Goal: Transaction & Acquisition: Purchase product/service

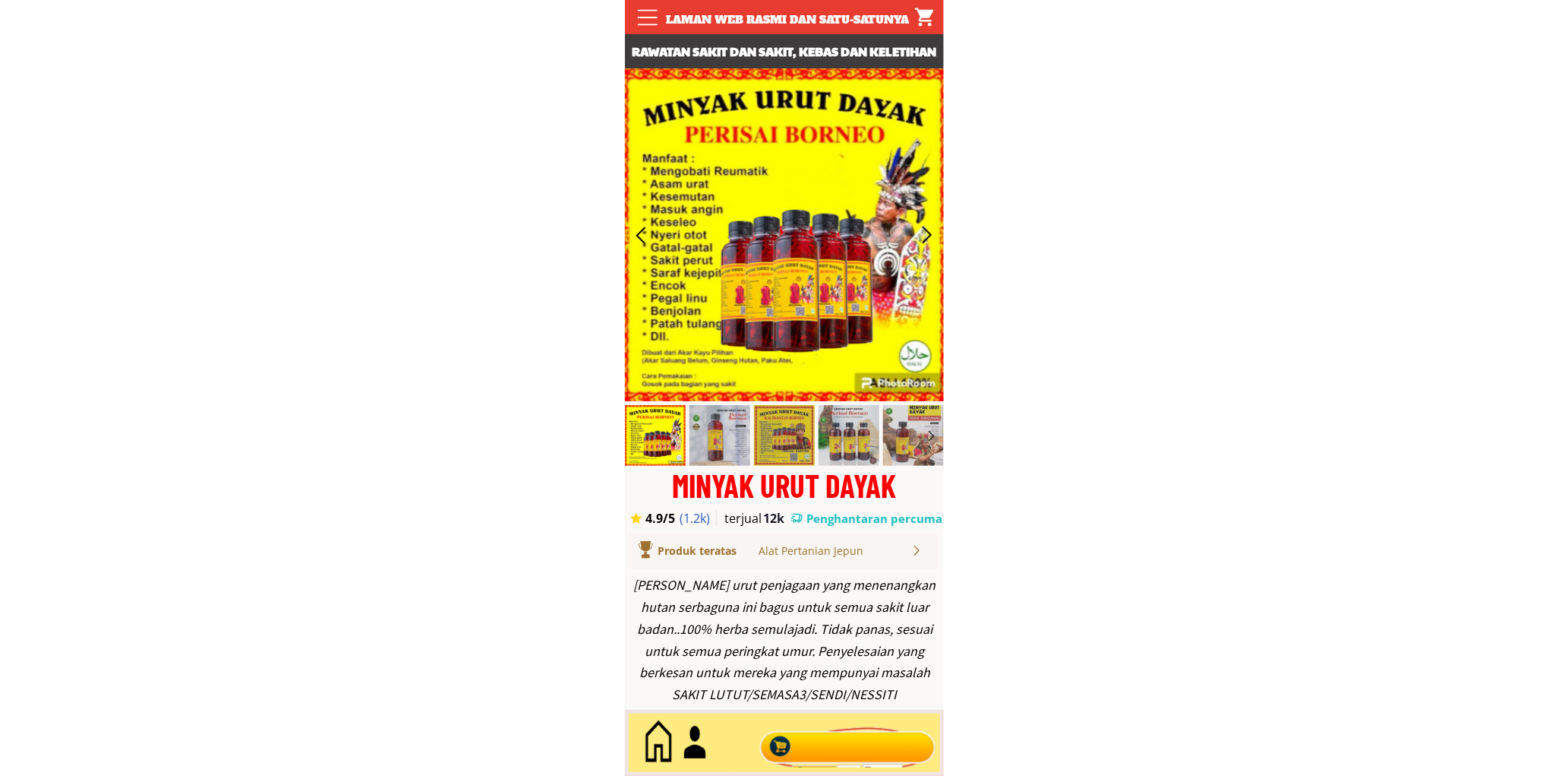
click at [832, 737] on div at bounding box center [847, 743] width 184 height 50
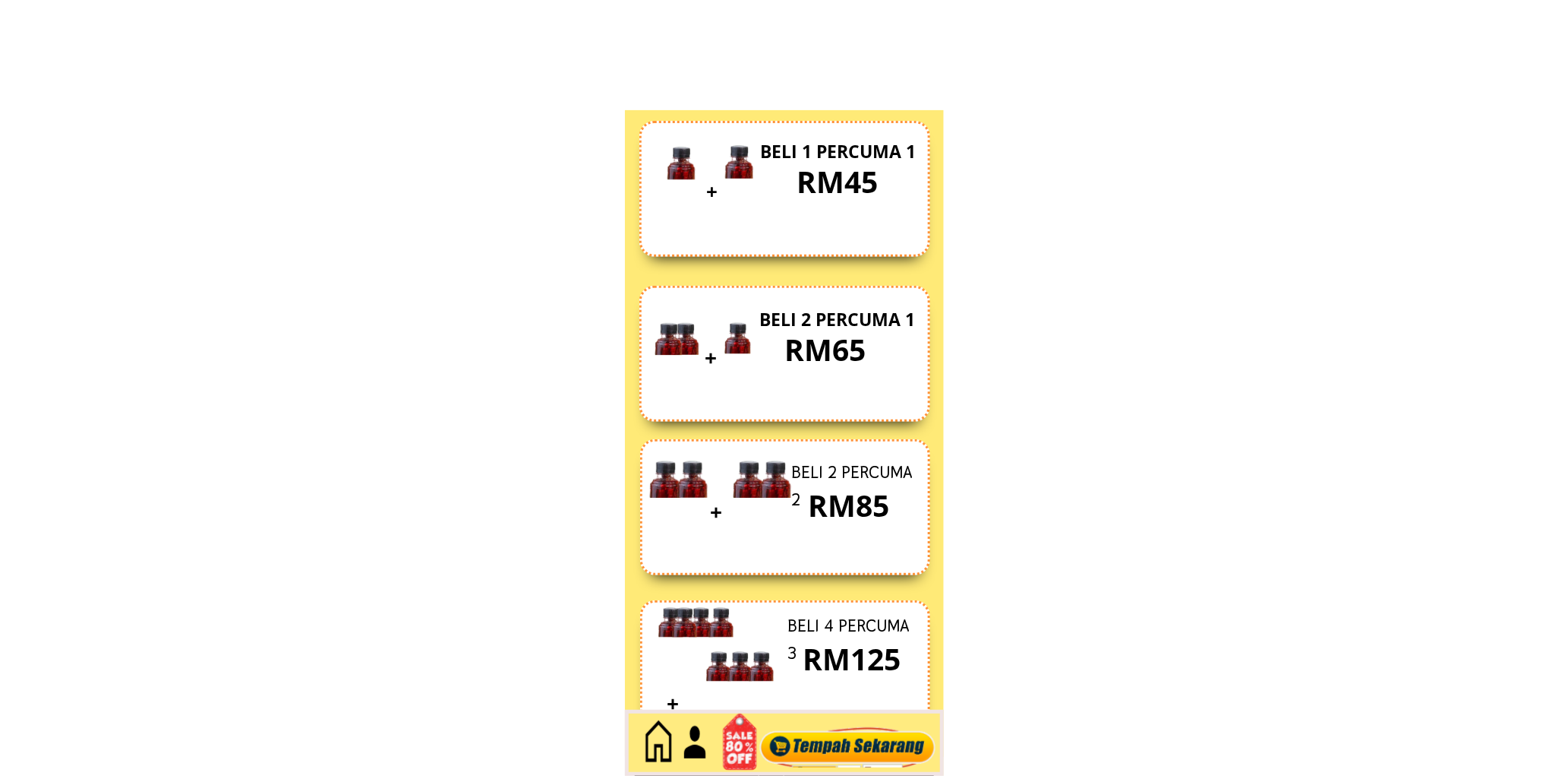
scroll to position [6590, 0]
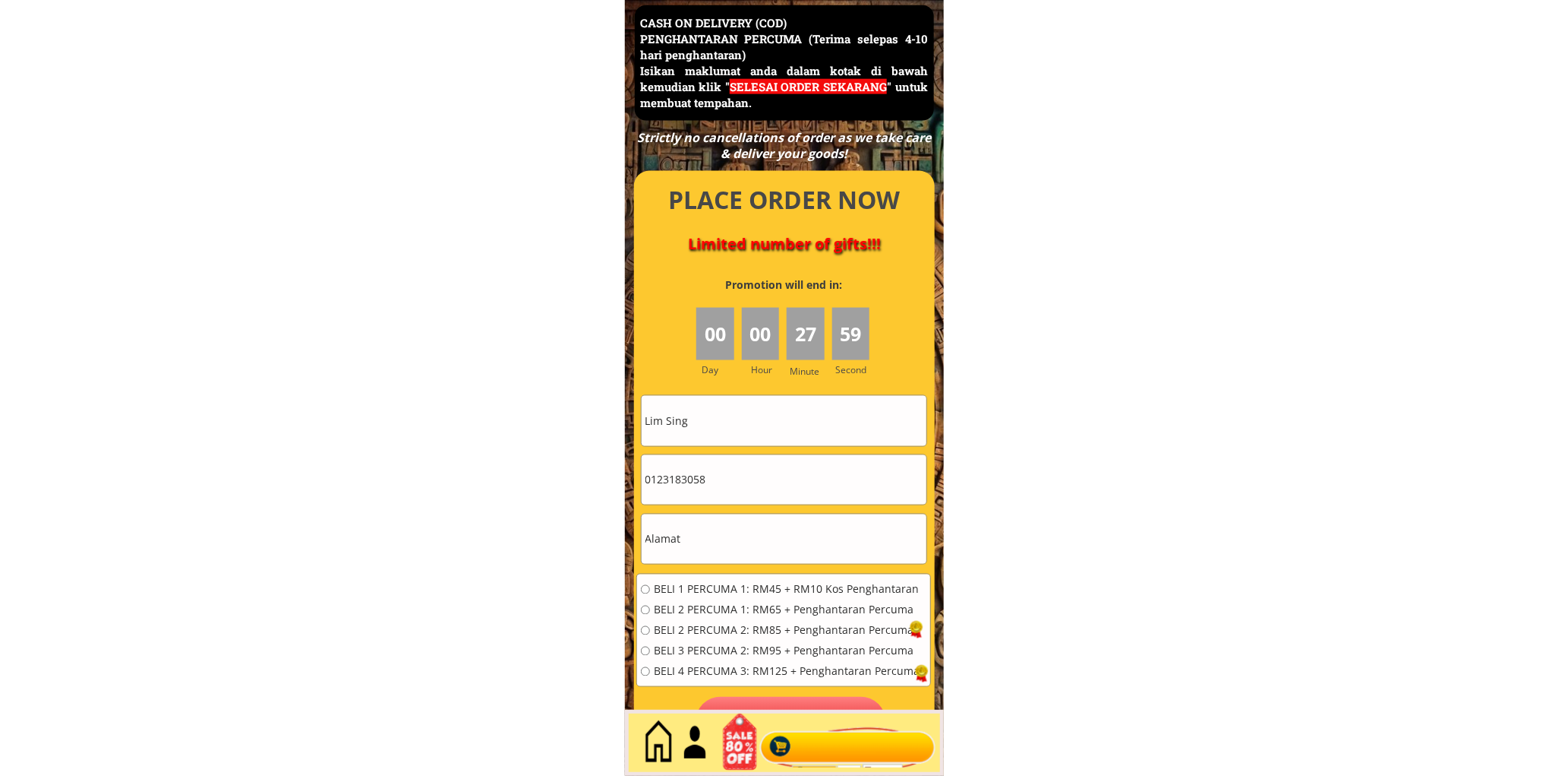
click at [761, 392] on div at bounding box center [784, 469] width 301 height 599
click at [762, 392] on div at bounding box center [784, 469] width 301 height 599
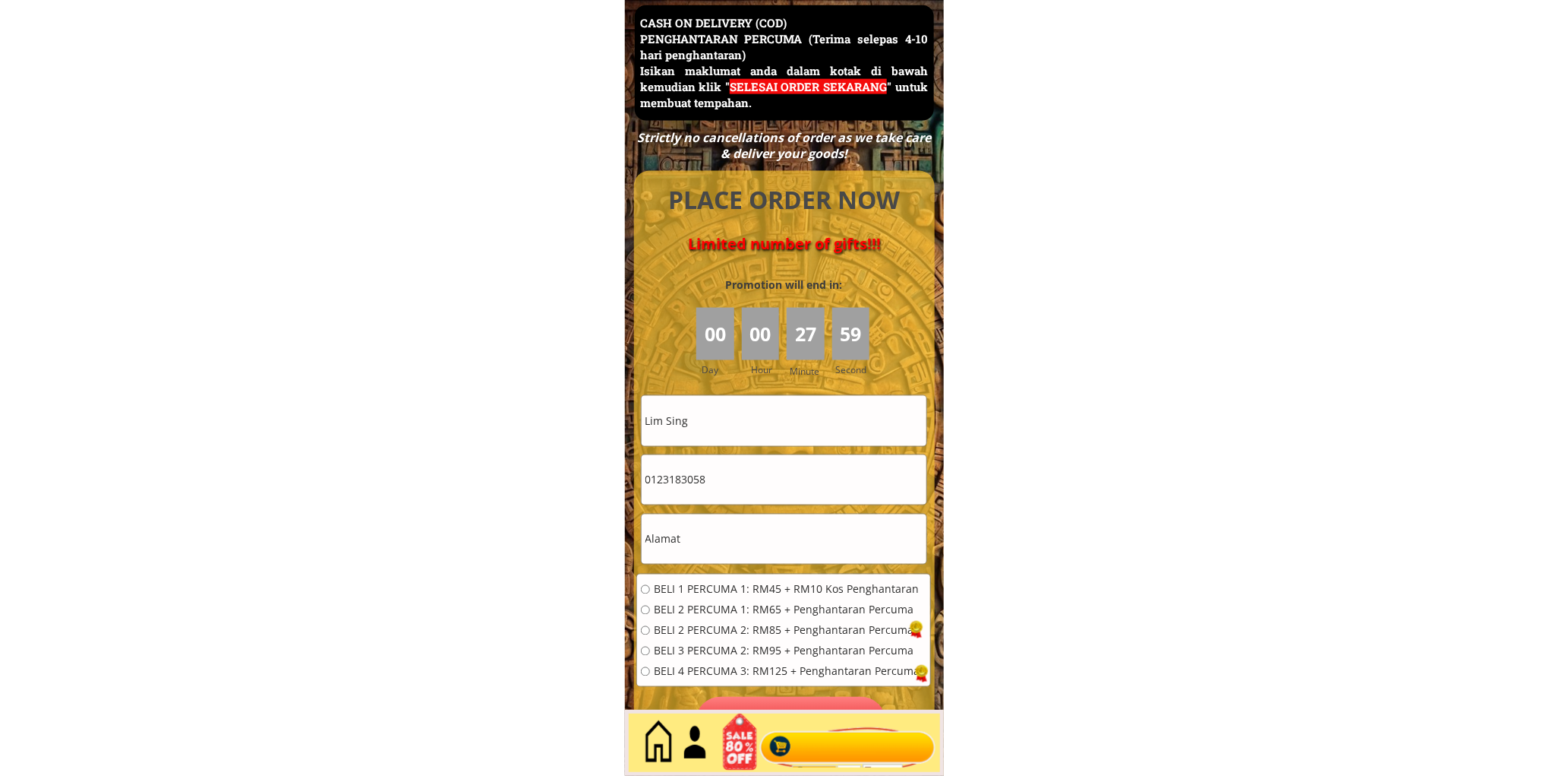
click at [755, 414] on input "Lim Sing" at bounding box center [784, 420] width 285 height 49
paste input "[PERSON_NAME]"
type input "[PERSON_NAME]"
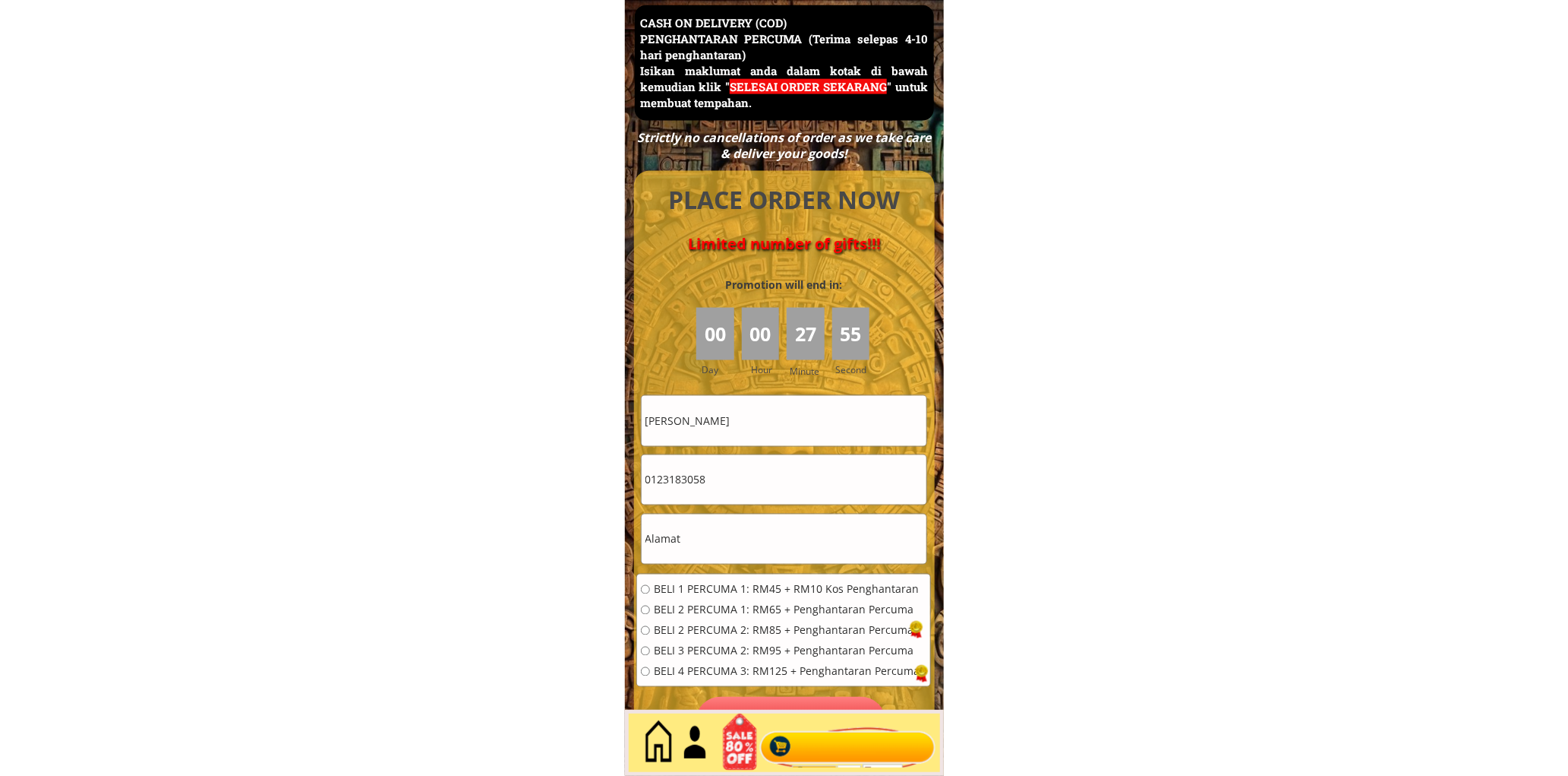
click at [735, 489] on input "0123183058" at bounding box center [784, 479] width 285 height 49
paste input "84707034"
type input "0184707034"
click at [710, 542] on input "text" at bounding box center [784, 539] width 285 height 49
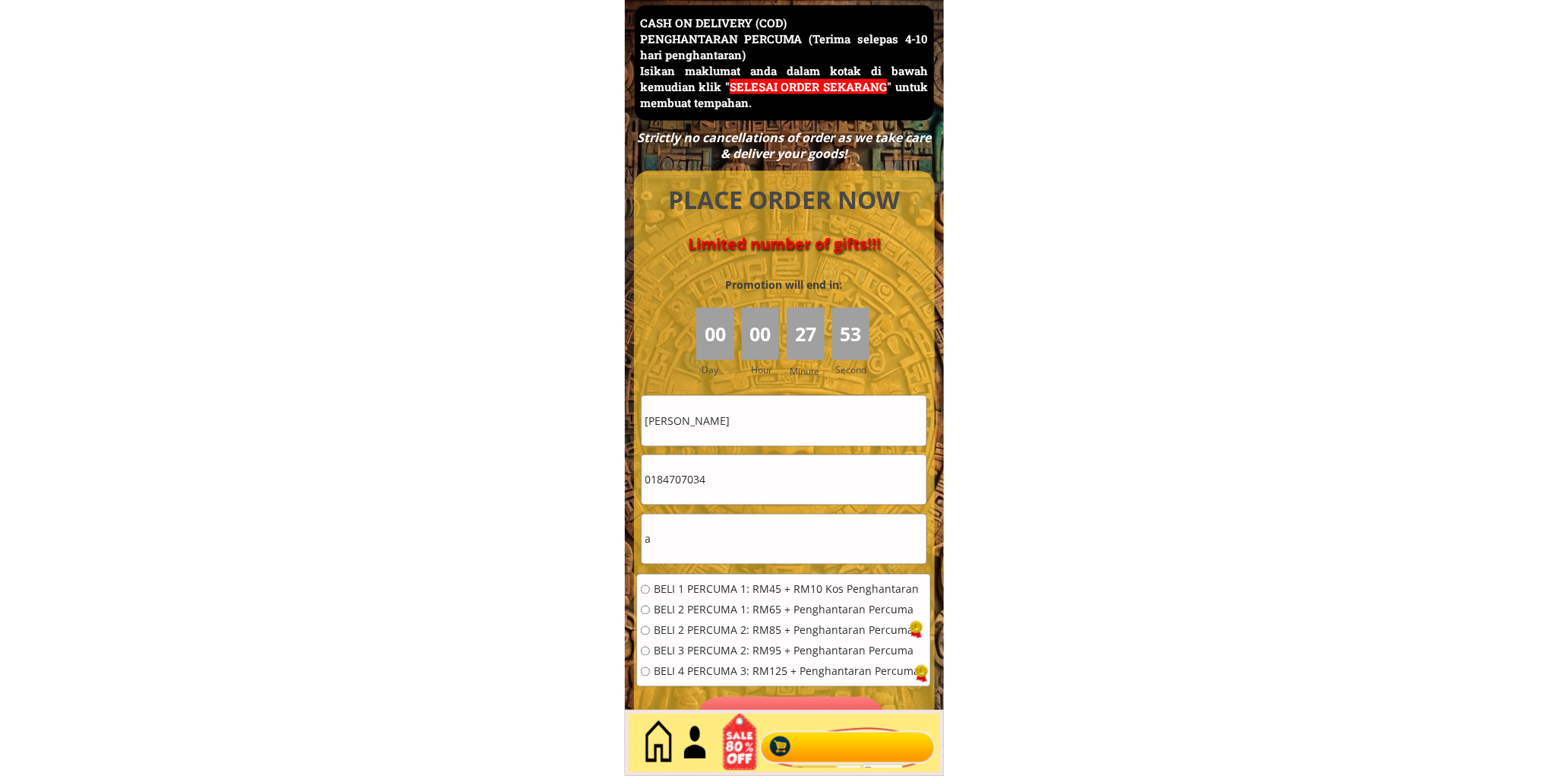
type input "a"
click at [708, 586] on span "BELI 1 PERCUMA 1: RM45 + RM10 Kos Penghantaran" at bounding box center [785, 589] width 265 height 11
radio input "true"
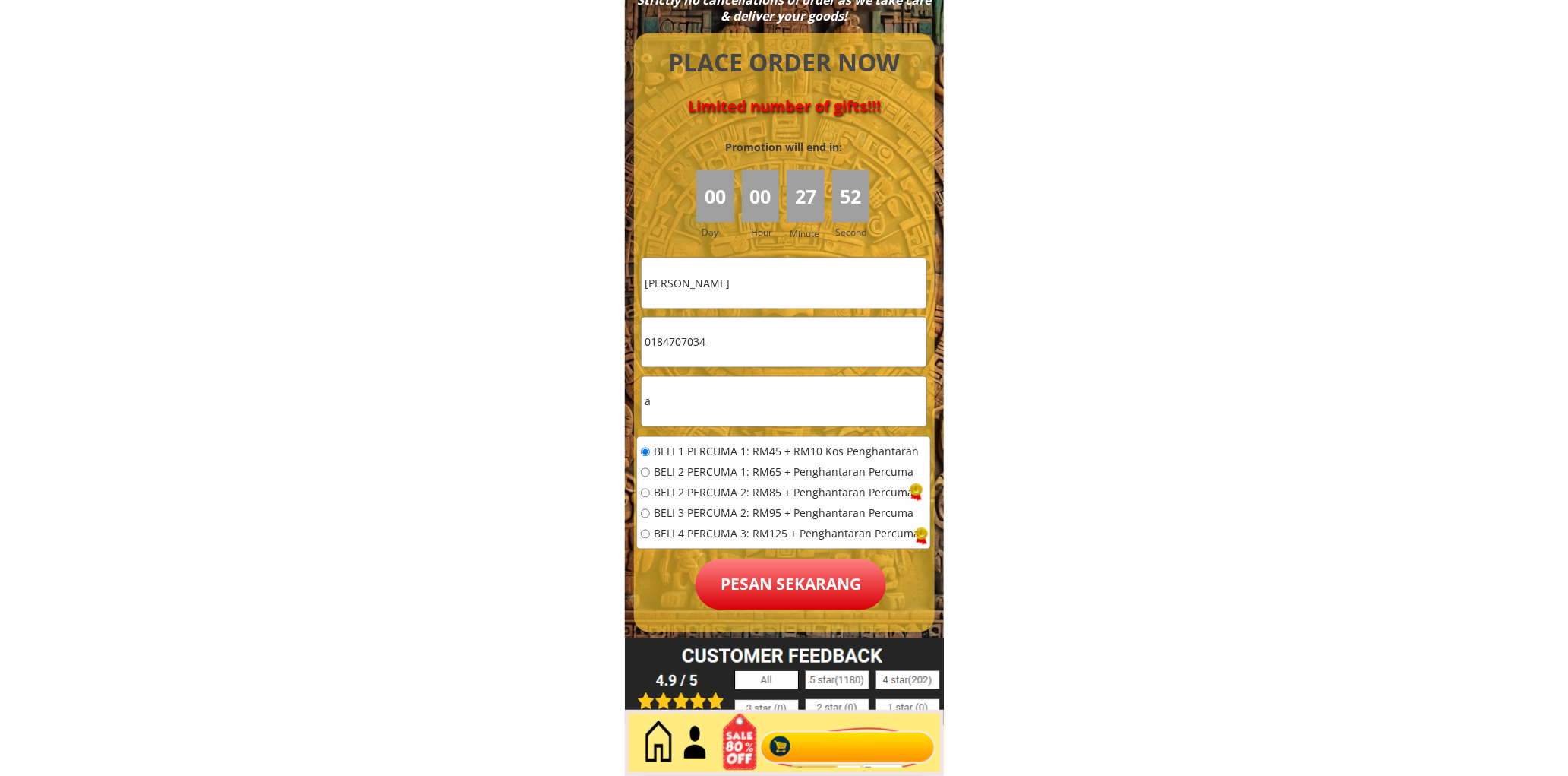
scroll to position [6731, 0]
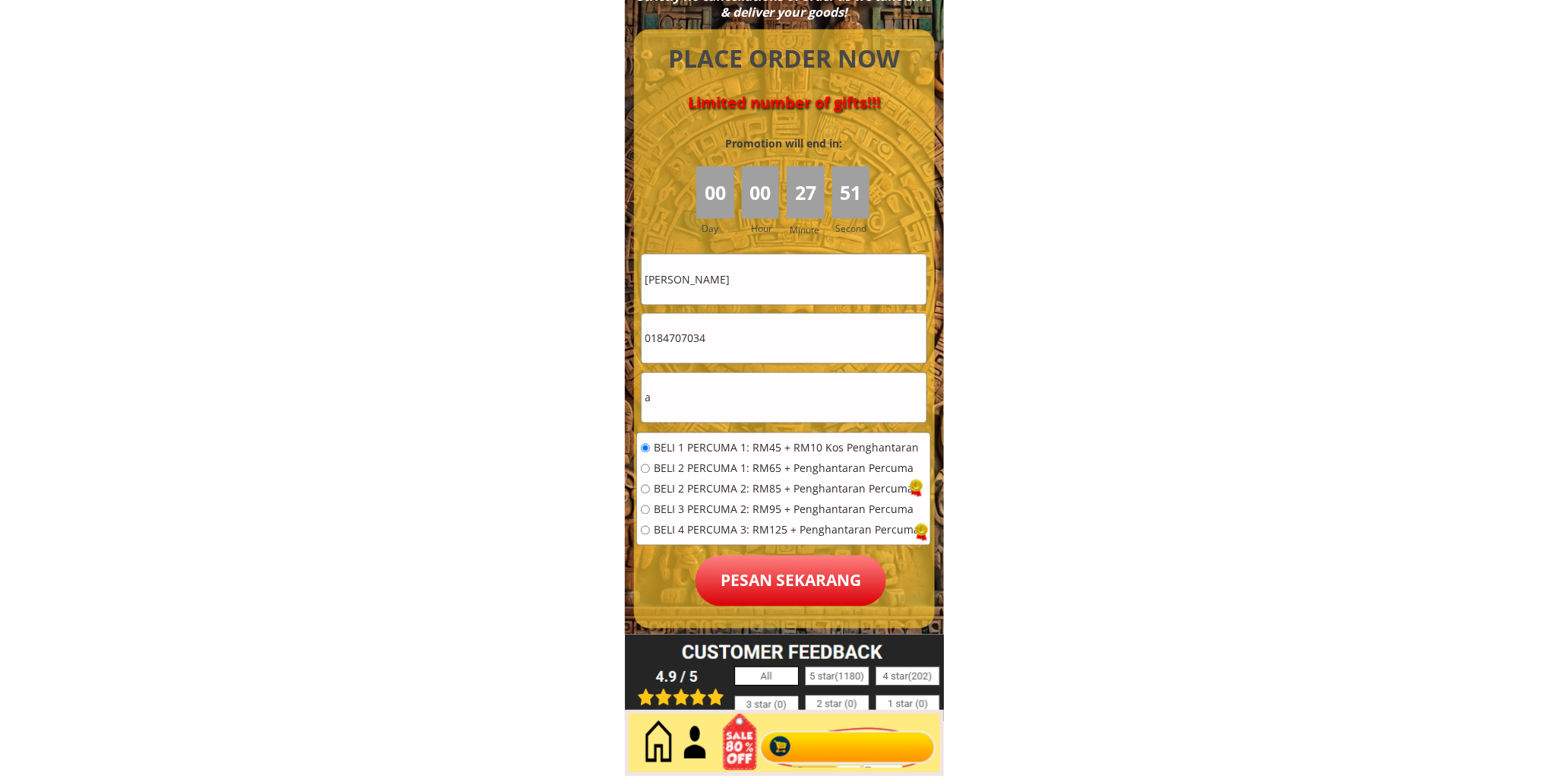
click at [798, 581] on p "Pesan sekarang" at bounding box center [790, 581] width 191 height 51
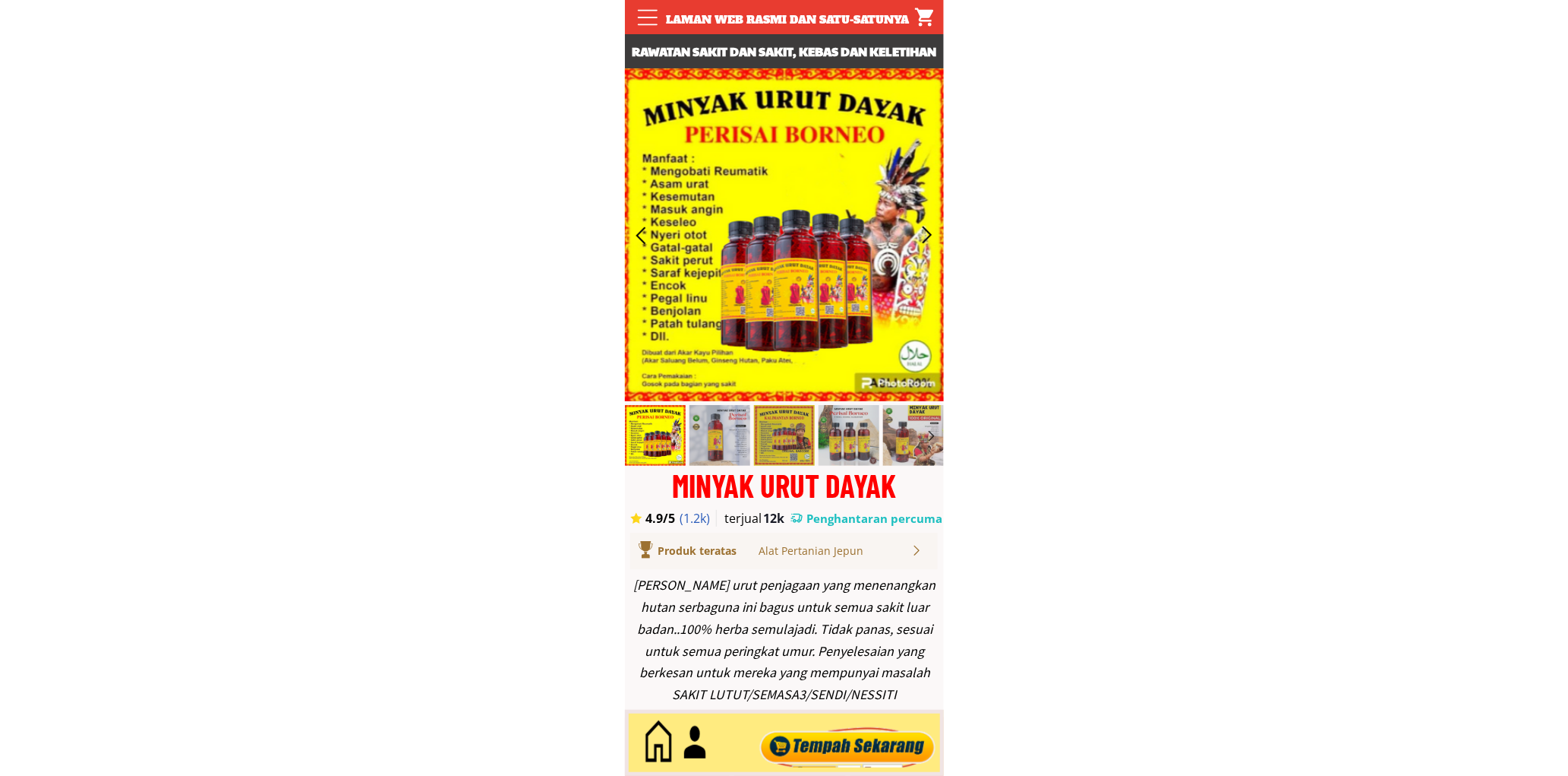
click at [819, 755] on div at bounding box center [847, 743] width 184 height 50
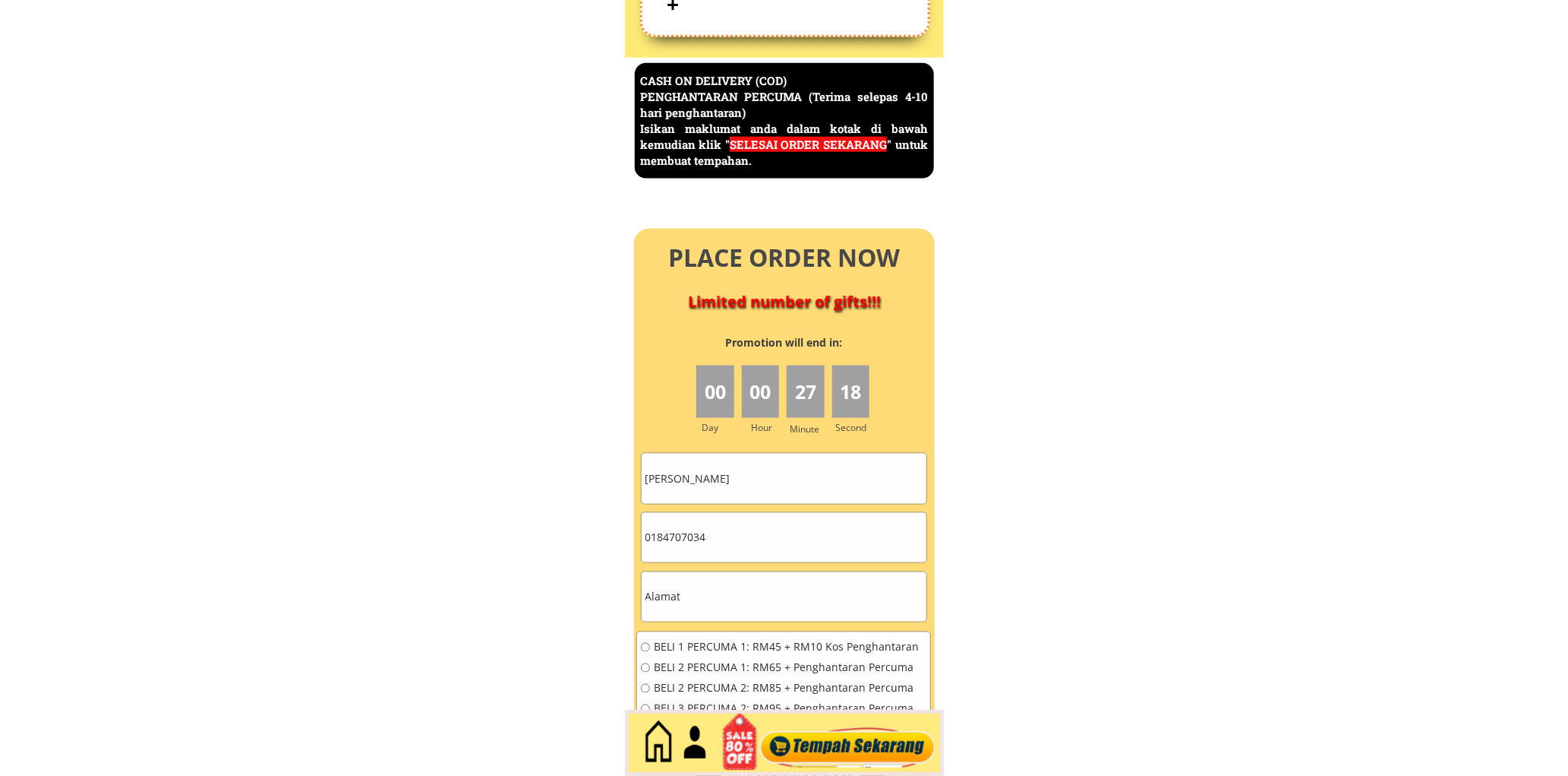
scroll to position [6590, 0]
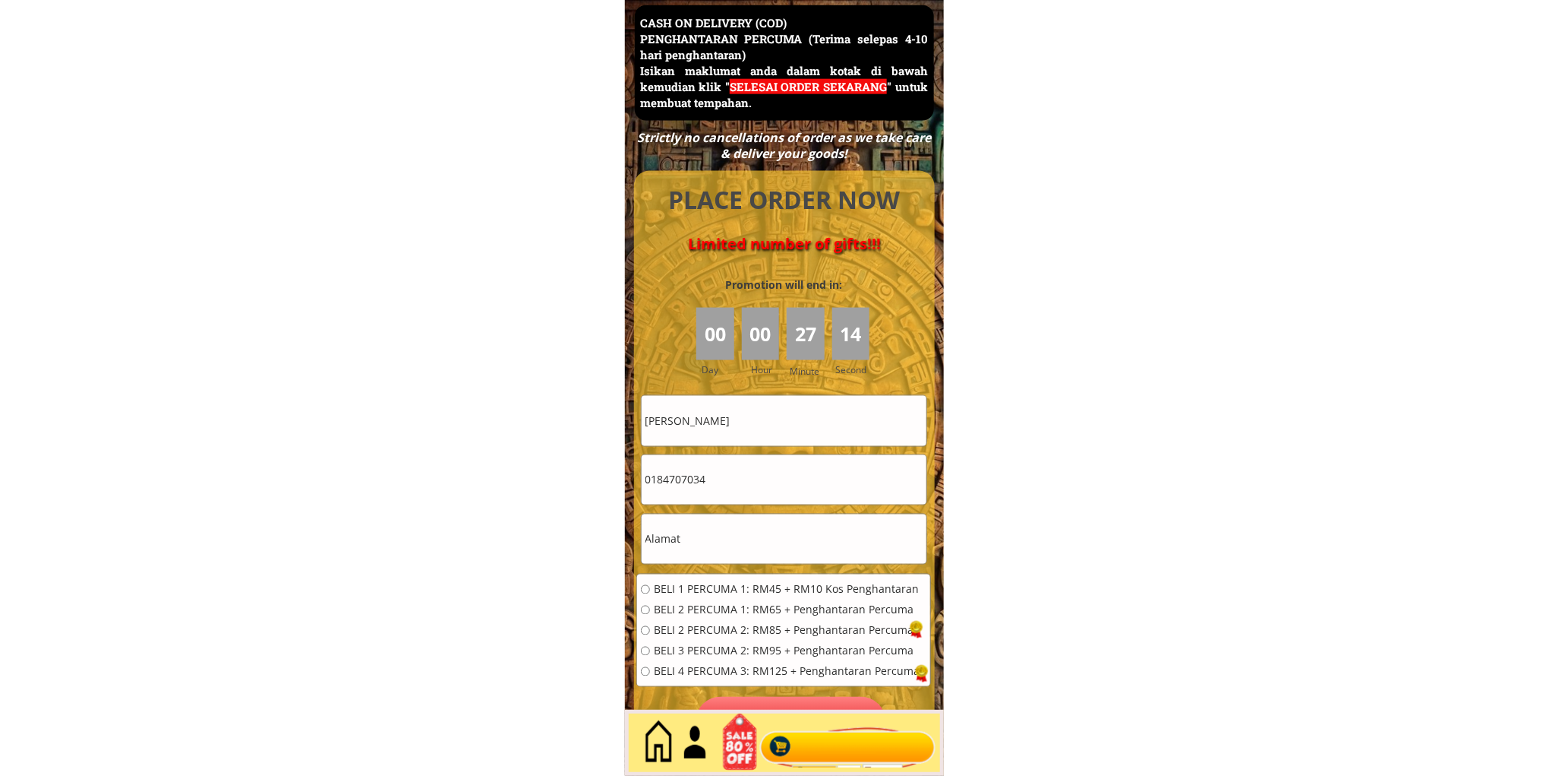
click at [783, 412] on input "[PERSON_NAME]" at bounding box center [784, 420] width 285 height 49
paste input "Hayati"
type input "Hayati"
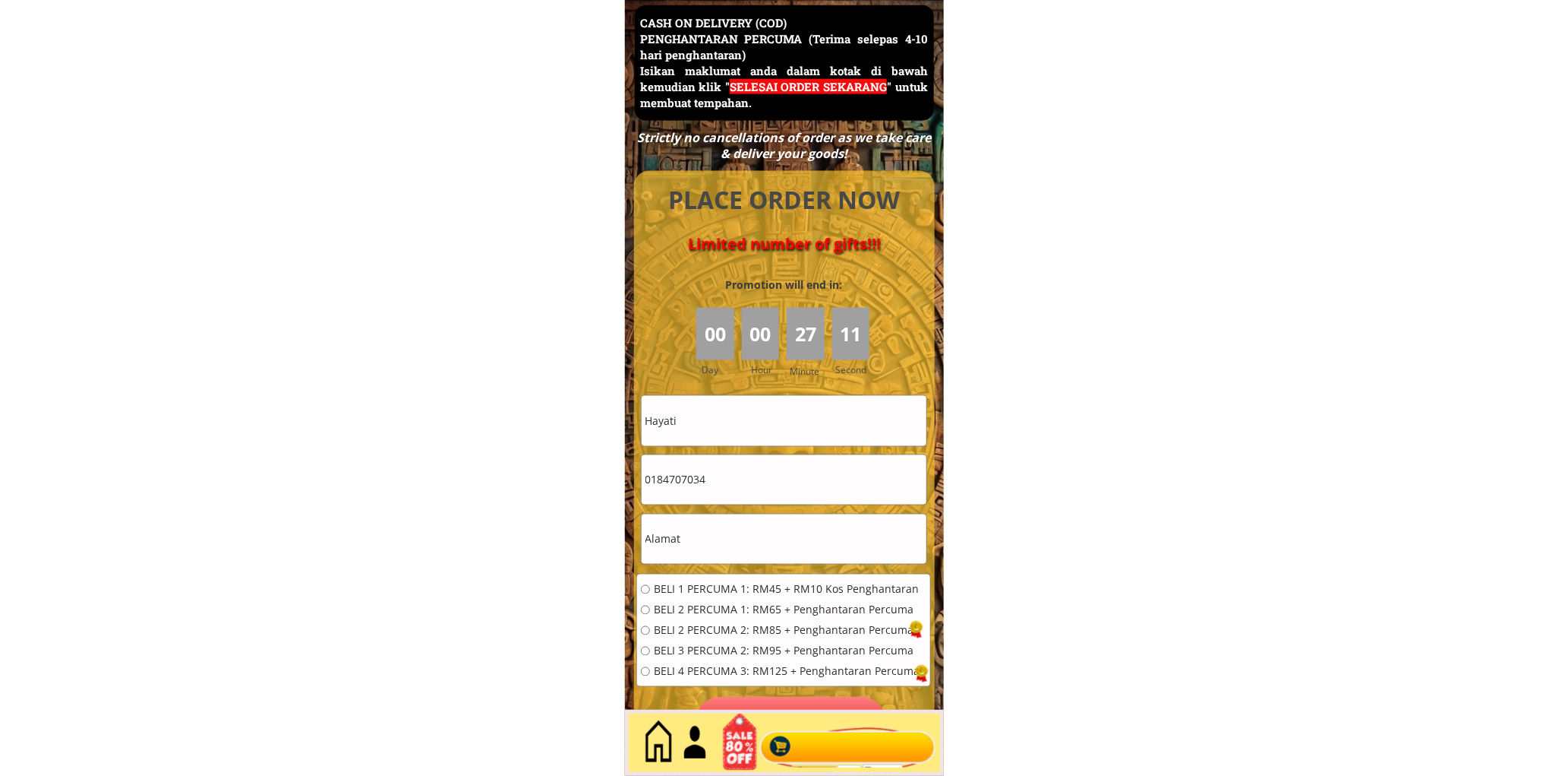
click at [701, 485] on input "0184707034" at bounding box center [784, 479] width 285 height 49
paste input "47841617"
type input "0147841617"
click at [747, 518] on input "text" at bounding box center [784, 539] width 285 height 49
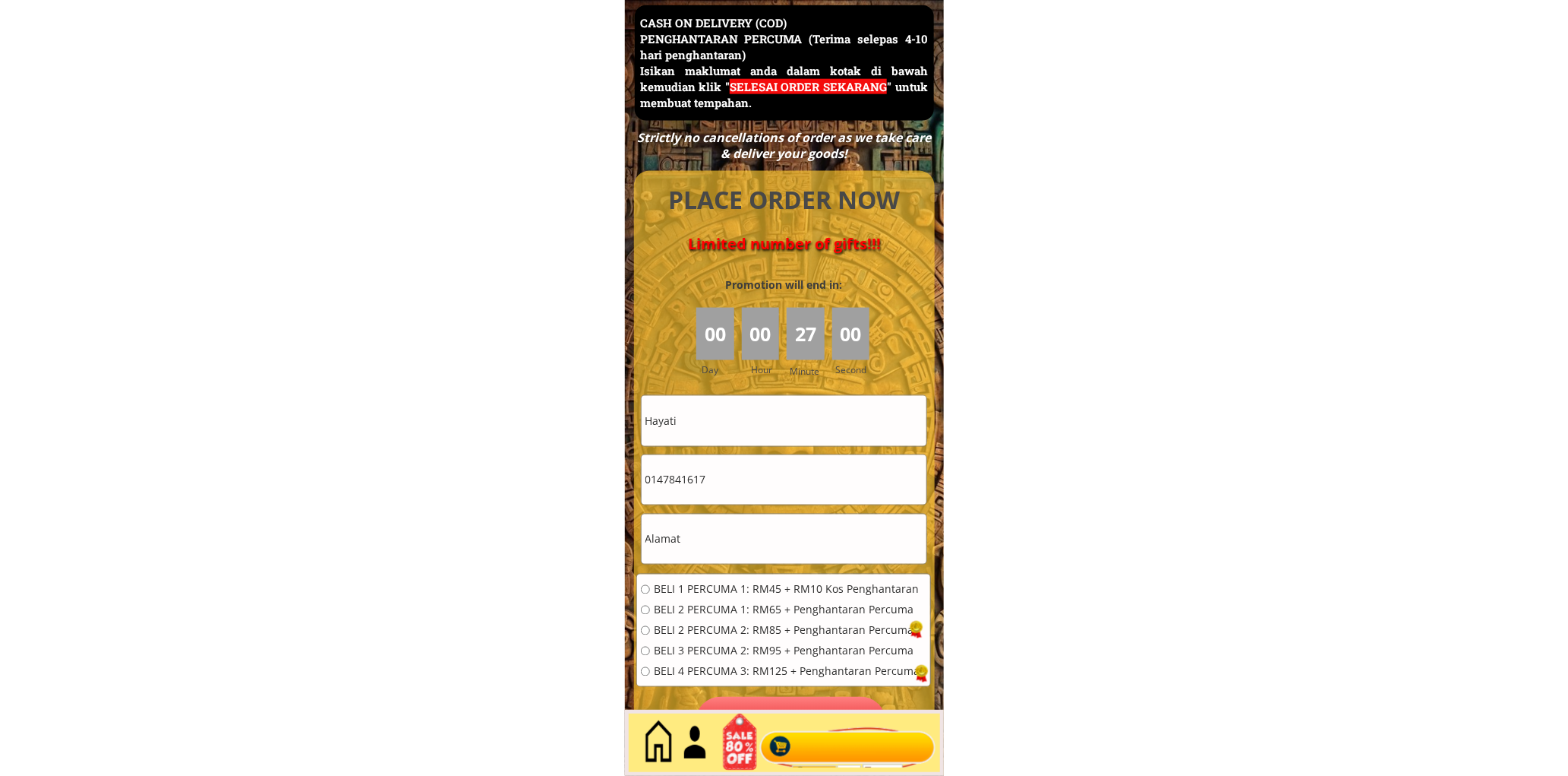
click at [747, 518] on input "text" at bounding box center [784, 539] width 285 height 49
paste input "Pt, [STREET_ADDRESS],[GEOGRAPHIC_DATA], [GEOGRAPHIC_DATA]"
type input "Pt, [STREET_ADDRESS],[GEOGRAPHIC_DATA], [GEOGRAPHIC_DATA]"
click at [721, 605] on span "BELI 2 PERCUMA 1: RM65 + Penghantaran Percuma" at bounding box center [785, 609] width 265 height 11
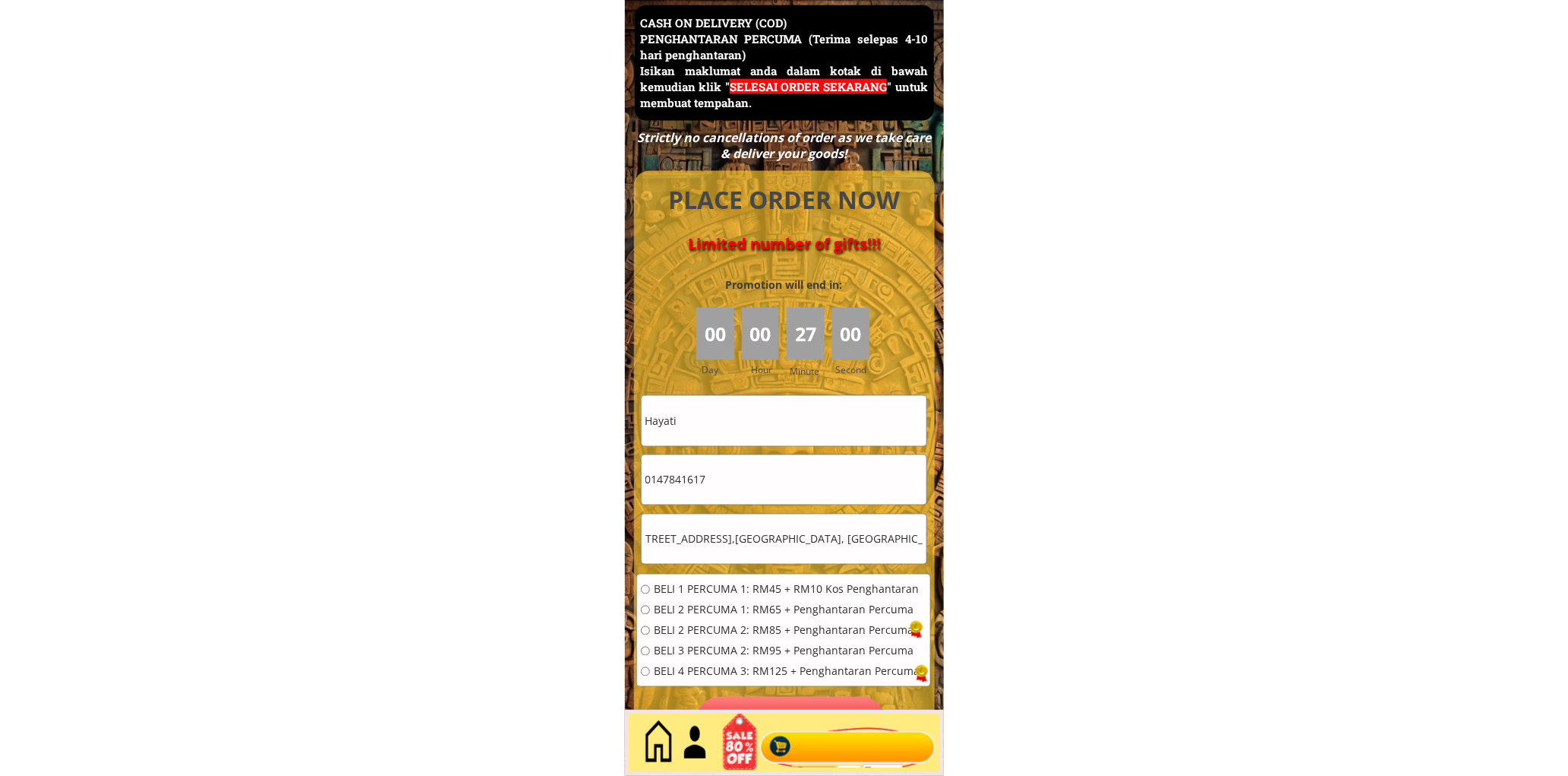
radio input "true"
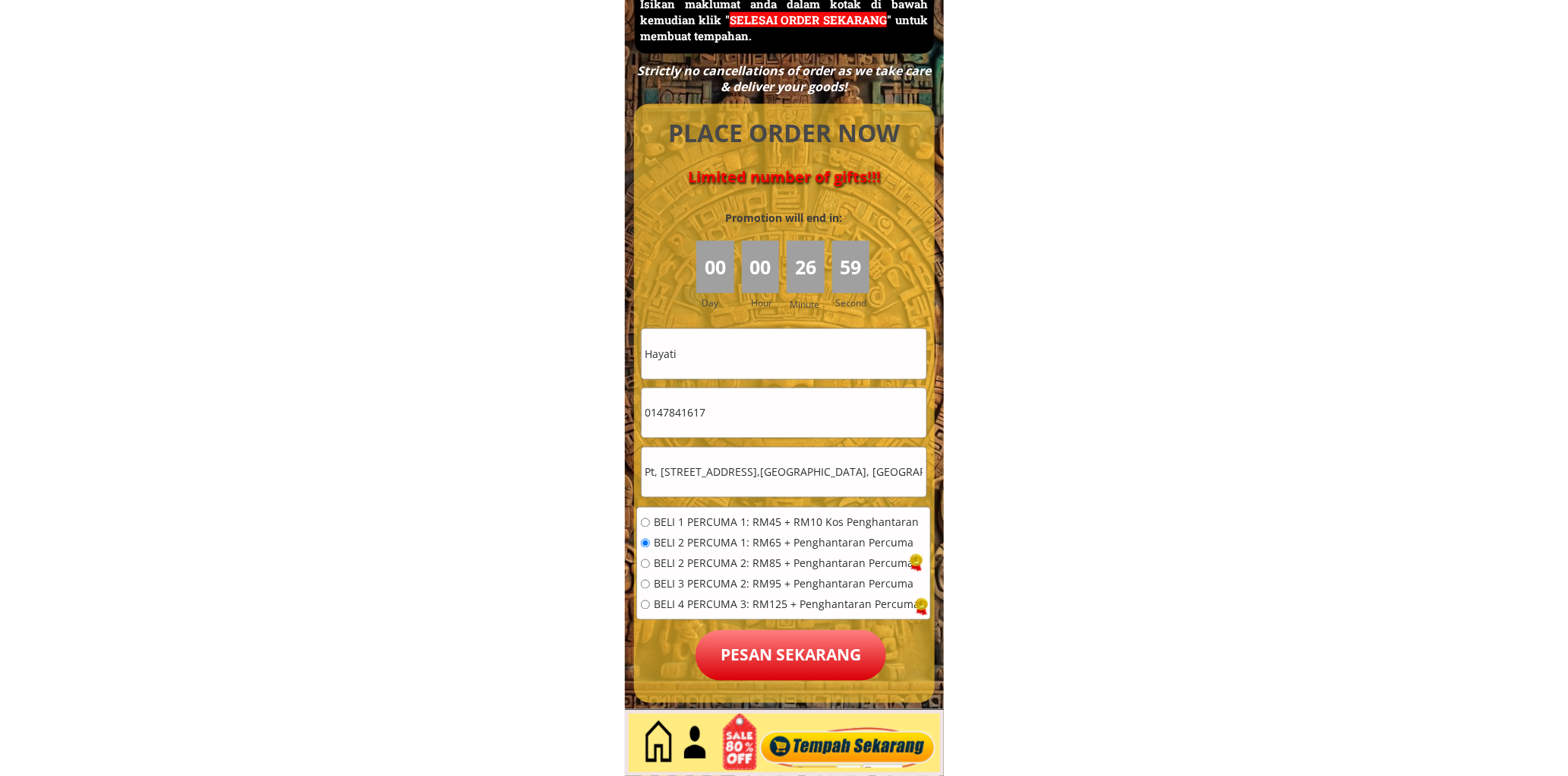
scroll to position [6871, 0]
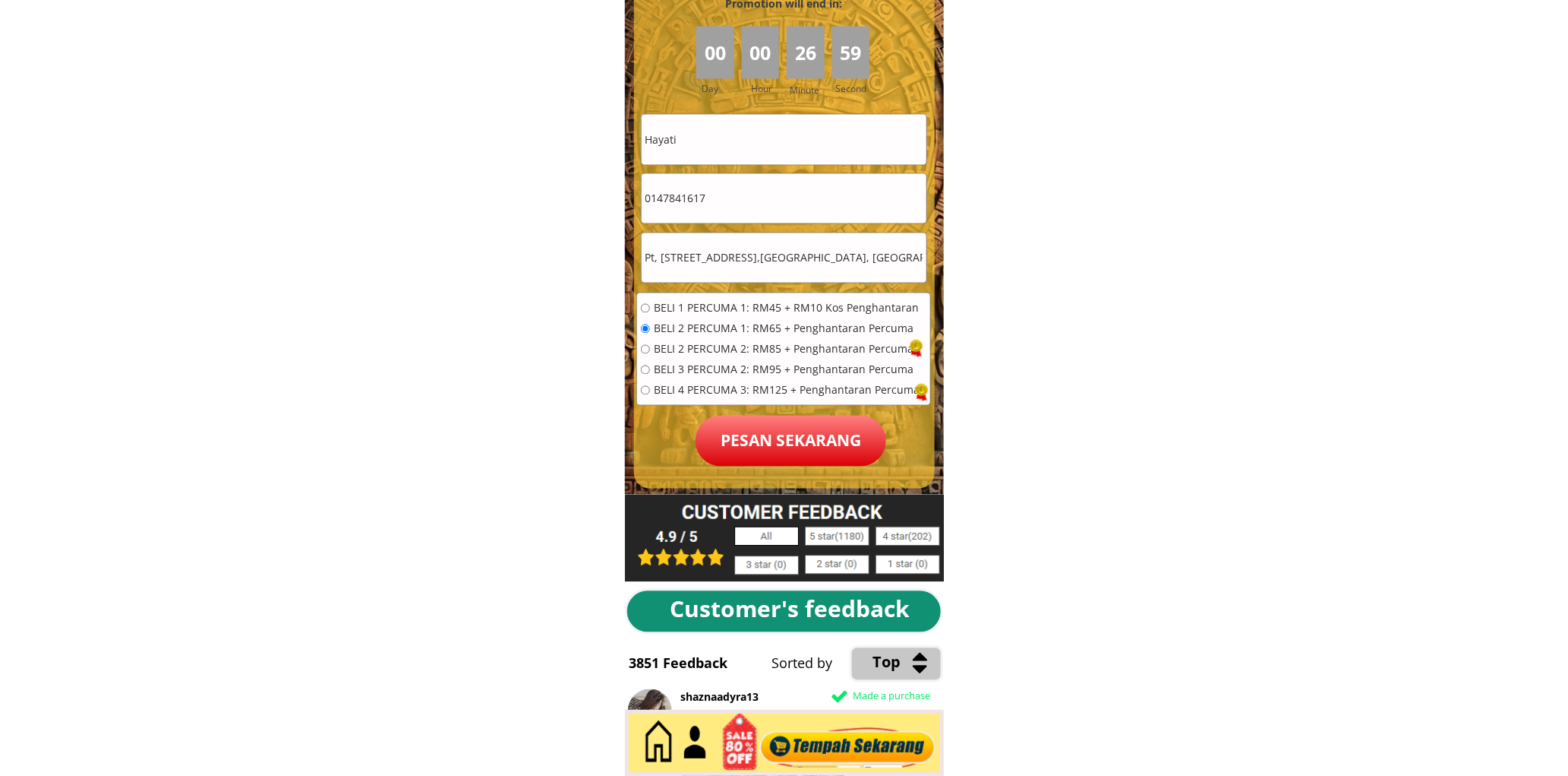
click at [792, 456] on p "Pesan sekarang" at bounding box center [790, 441] width 191 height 51
